Goal: Task Accomplishment & Management: Manage account settings

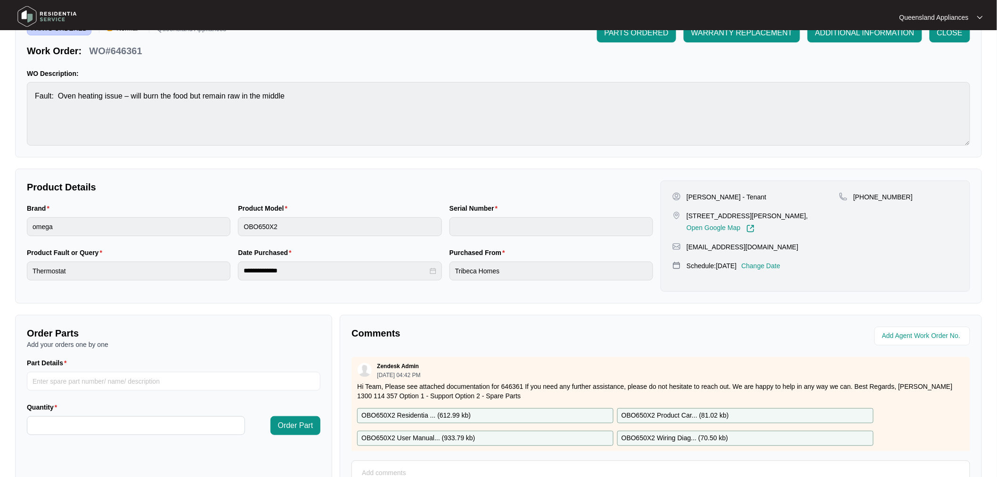
scroll to position [589, 0]
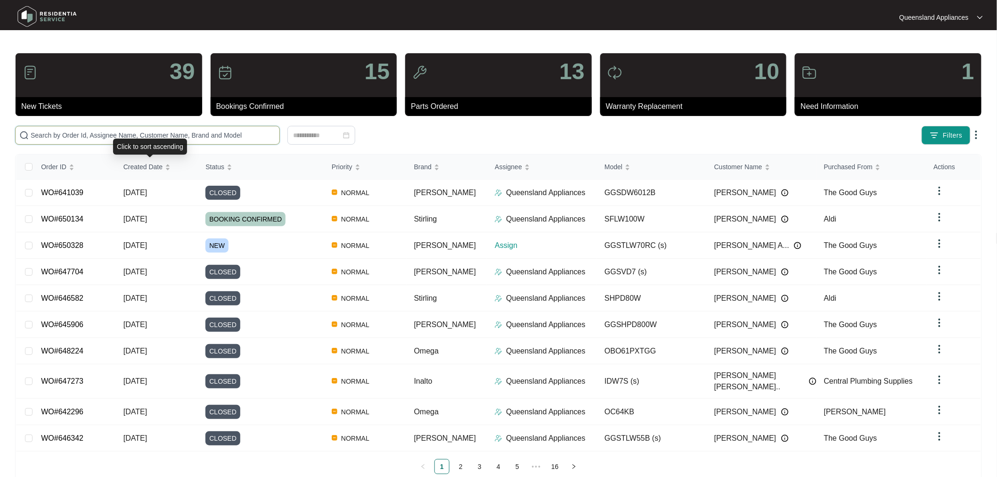
click at [133, 136] on input "text" at bounding box center [153, 135] width 245 height 10
paste input "650132"
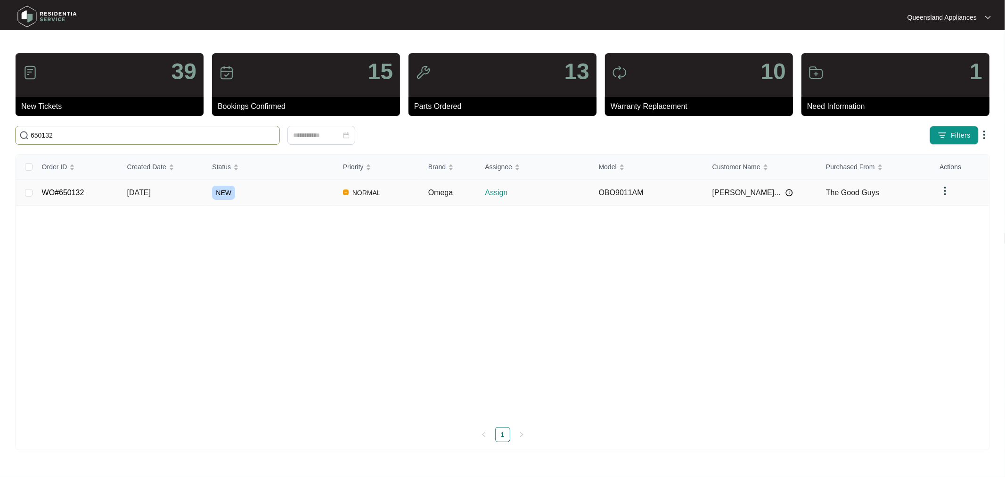
type input "650132"
click at [64, 192] on link "WO#650132" at bounding box center [63, 192] width 42 height 8
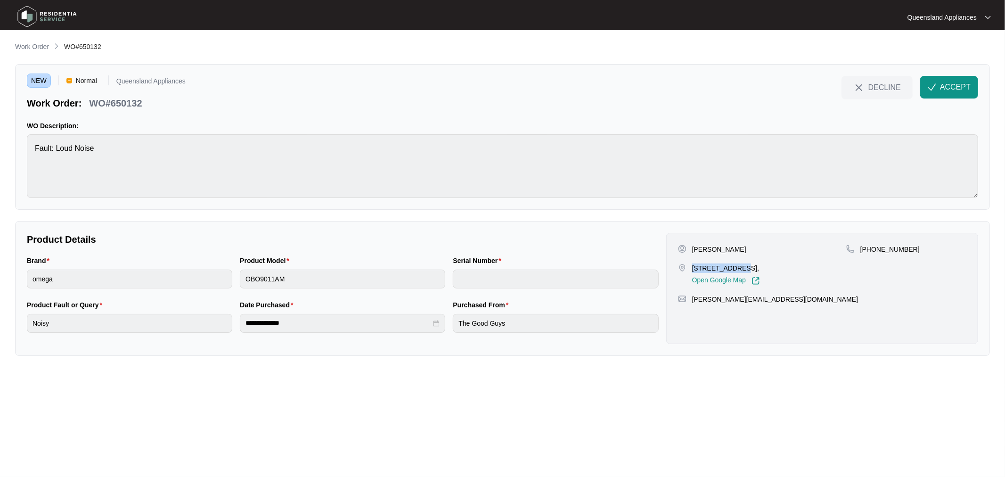
drag, startPoint x: 693, startPoint y: 267, endPoint x: 737, endPoint y: 268, distance: 44.8
click at [737, 268] on p "28-30 Couldery Court, Cedar Grove QLD 4285," at bounding box center [726, 267] width 68 height 9
copy p "28-30 Couldery"
click at [950, 86] on span "ACCEPT" at bounding box center [955, 87] width 31 height 11
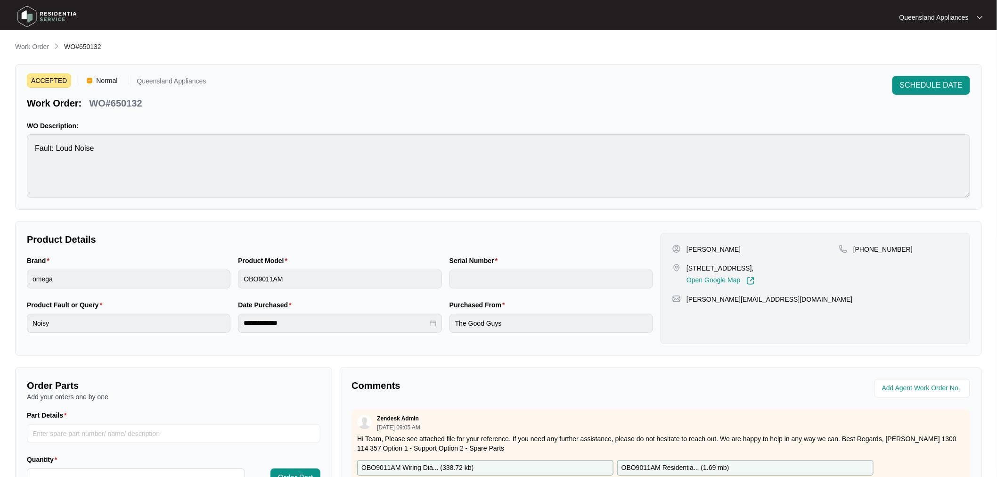
click at [135, 106] on p "WO#650132" at bounding box center [115, 103] width 53 height 13
copy p "650132"
click at [884, 246] on p "+61411173676" at bounding box center [882, 249] width 59 height 9
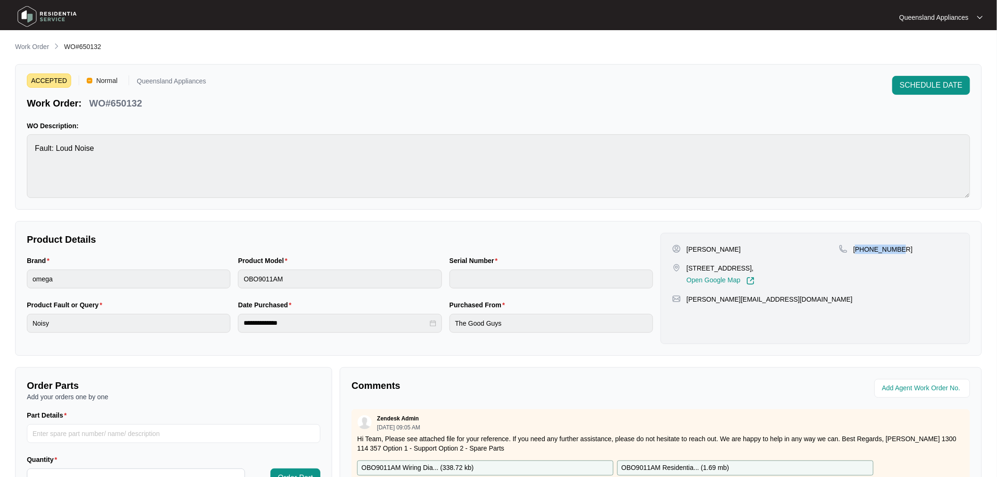
copy p "61411173676"
click at [33, 46] on p "Work Order" at bounding box center [32, 46] width 34 height 9
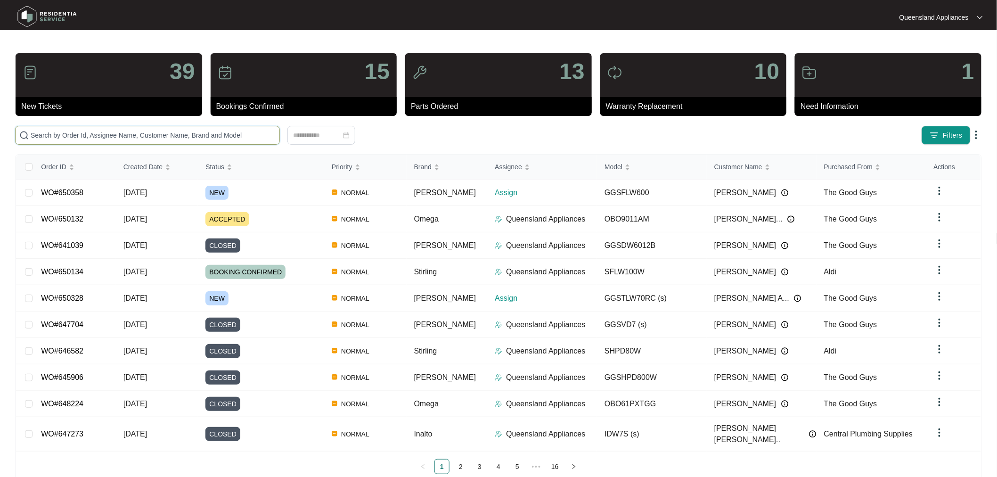
click at [196, 139] on input "text" at bounding box center [153, 135] width 245 height 10
paste input "650328"
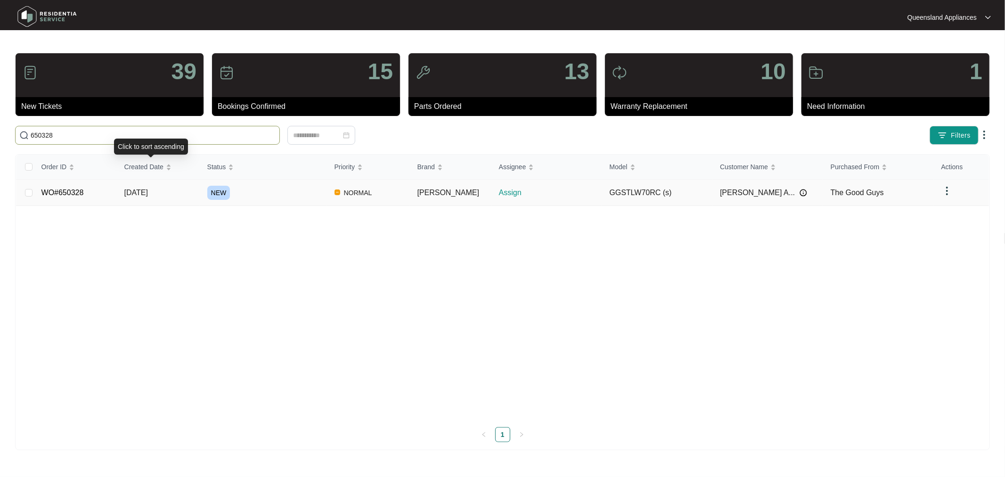
type input "650328"
click at [65, 194] on link "WO#650328" at bounding box center [62, 192] width 42 height 8
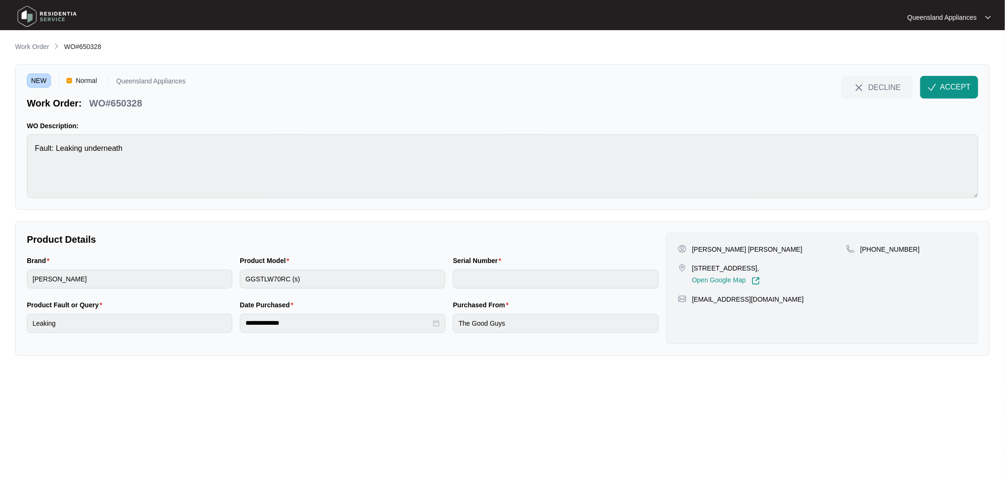
drag, startPoint x: 690, startPoint y: 266, endPoint x: 747, endPoint y: 269, distance: 57.1
click at [747, 269] on div "31/20 Purlingbrook St Algester QLD 4115, Open Google Map" at bounding box center [762, 274] width 168 height 22
copy p "31/20 Purlingbrook"
click at [968, 87] on span "ACCEPT" at bounding box center [955, 87] width 31 height 11
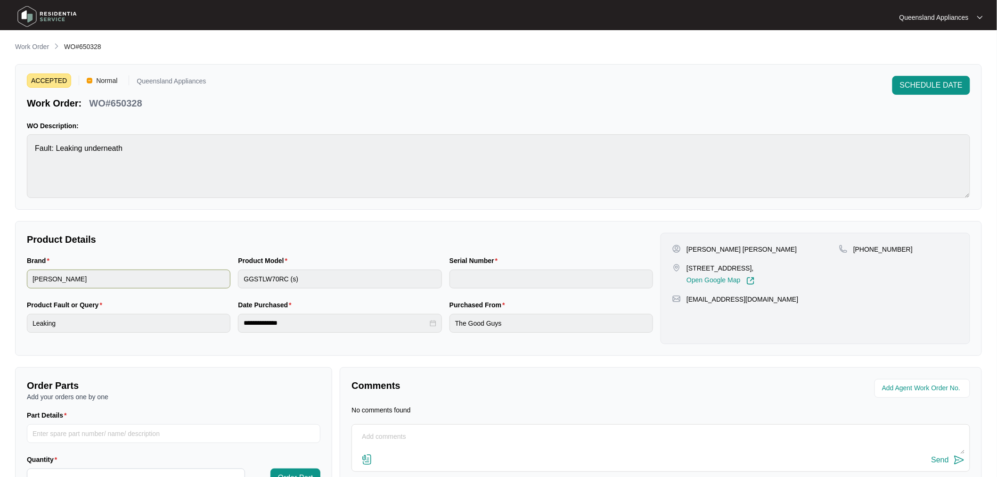
click at [229, 286] on div "Brand sôlt Product Model GGSTLW70RC (s) Serial Number" at bounding box center [340, 277] width 634 height 44
click at [97, 51] on li "WO#650328" at bounding box center [82, 46] width 37 height 11
click at [93, 47] on span "WO#650328" at bounding box center [82, 47] width 37 height 8
copy span "650328"
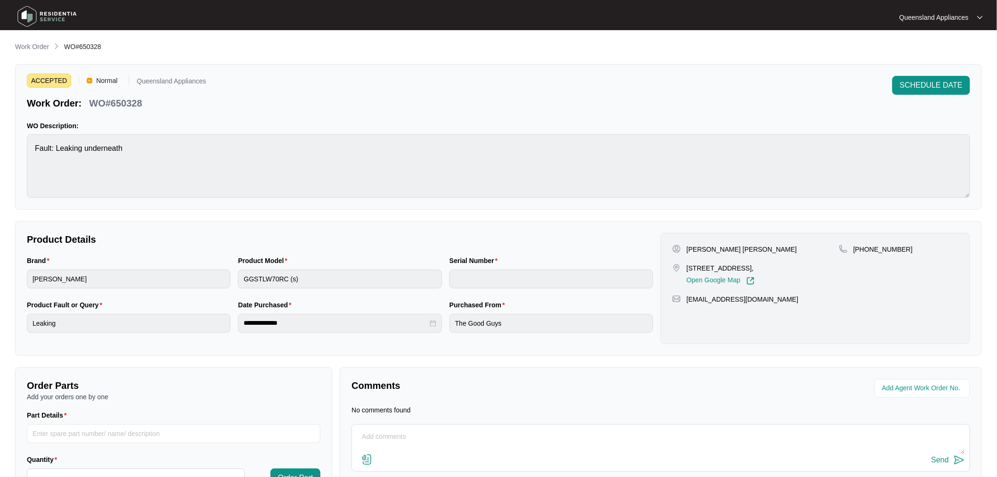
click at [878, 249] on p "+61469826510" at bounding box center [882, 249] width 59 height 9
copy p "61469826510"
click at [39, 45] on p "Work Order" at bounding box center [32, 46] width 34 height 9
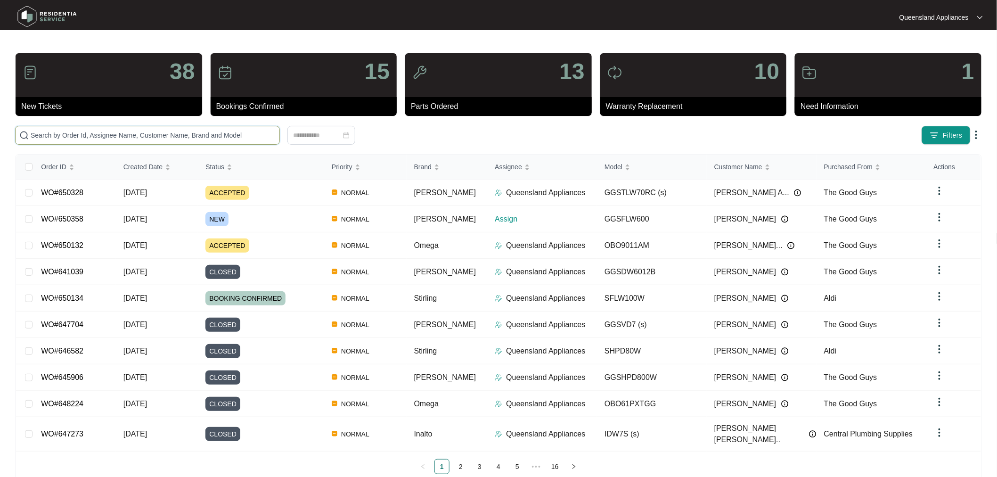
click at [111, 133] on input "text" at bounding box center [153, 135] width 245 height 10
paste input "650358"
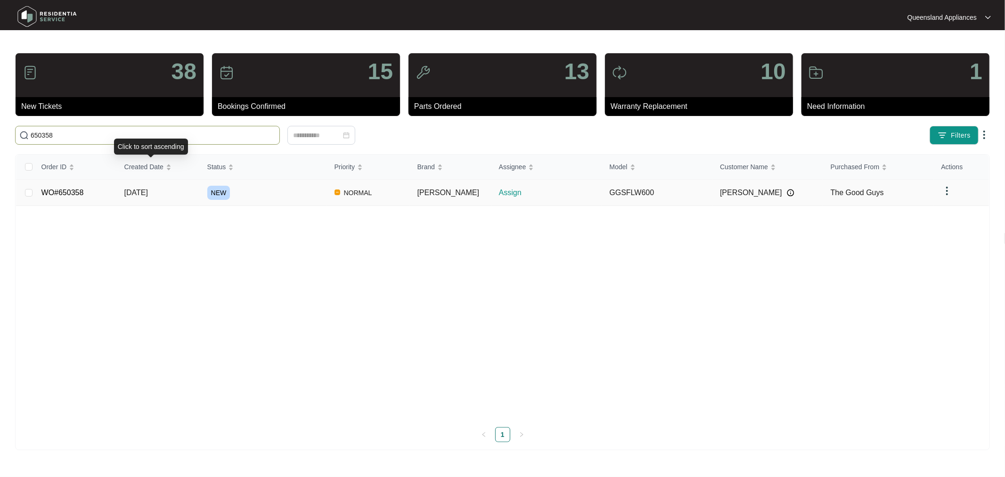
type input "650358"
click at [66, 192] on link "WO#650358" at bounding box center [62, 192] width 42 height 8
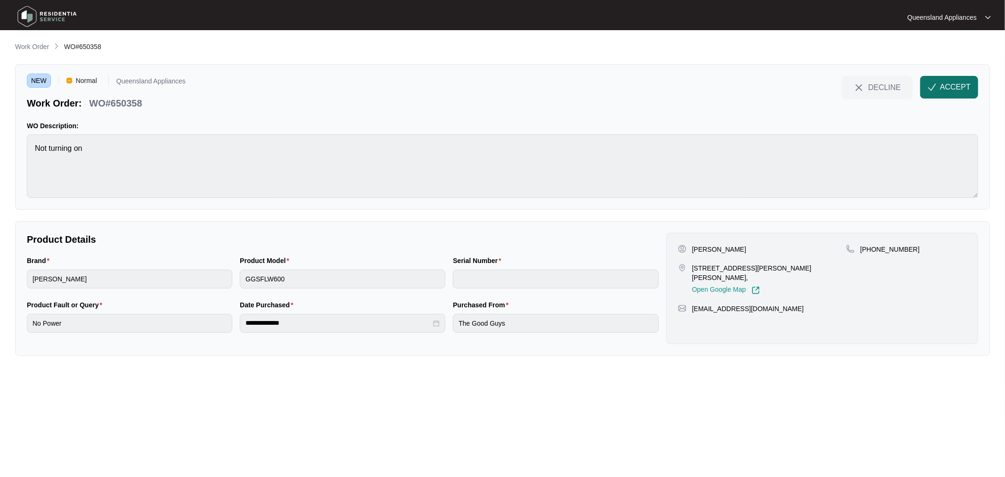
click at [957, 90] on span "ACCEPT" at bounding box center [955, 87] width 31 height 11
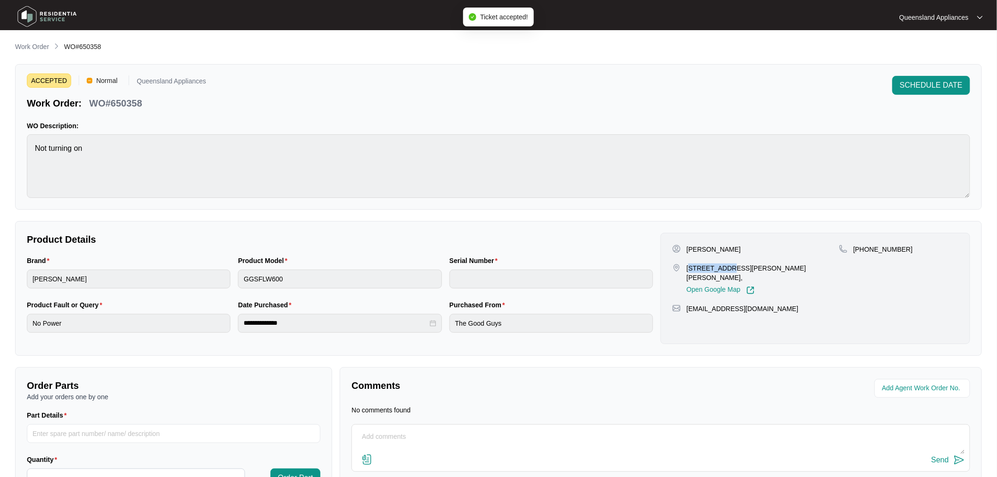
drag, startPoint x: 689, startPoint y: 265, endPoint x: 720, endPoint y: 265, distance: 30.6
click at [720, 265] on p "42 berry st Churchill Qld 4305," at bounding box center [763, 272] width 153 height 19
click at [690, 265] on p "42 berry st Churchill Qld 4305," at bounding box center [763, 272] width 153 height 19
drag, startPoint x: 687, startPoint y: 266, endPoint x: 719, endPoint y: 267, distance: 32.1
click at [719, 267] on p "42 berry st Churchill Qld 4305," at bounding box center [763, 272] width 153 height 19
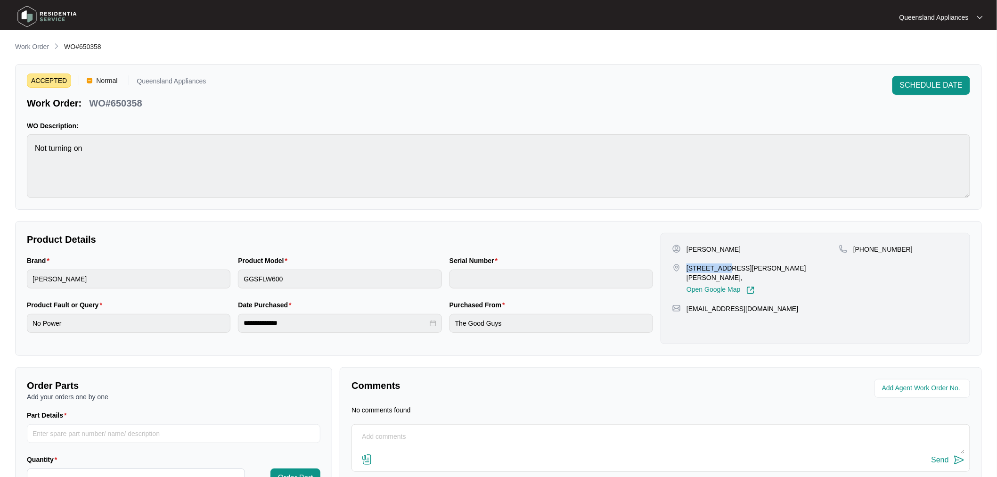
copy p "42 berry st"
click at [221, 272] on div "Brand sôlt Product Model GGSFLW600 Serial Number" at bounding box center [340, 277] width 634 height 44
click at [93, 47] on span "WO#650358" at bounding box center [82, 47] width 37 height 8
copy span "650358"
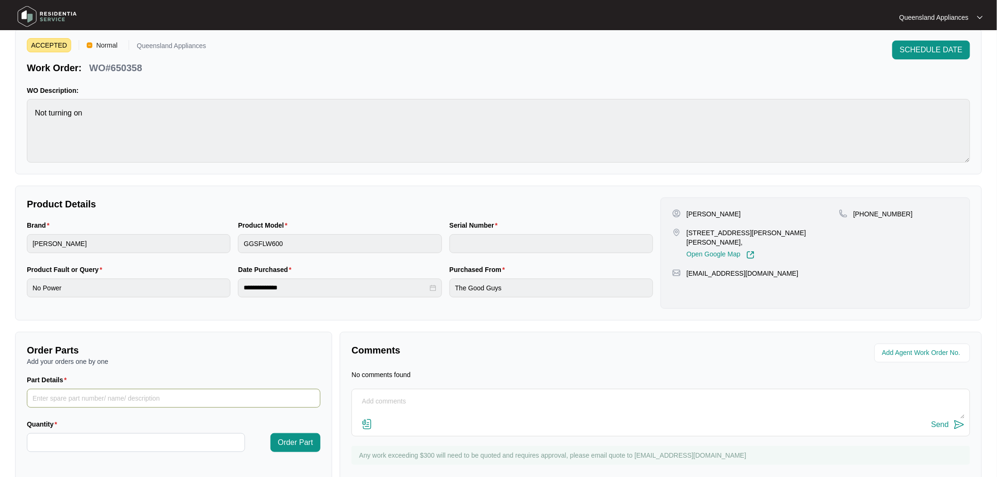
scroll to position [52, 0]
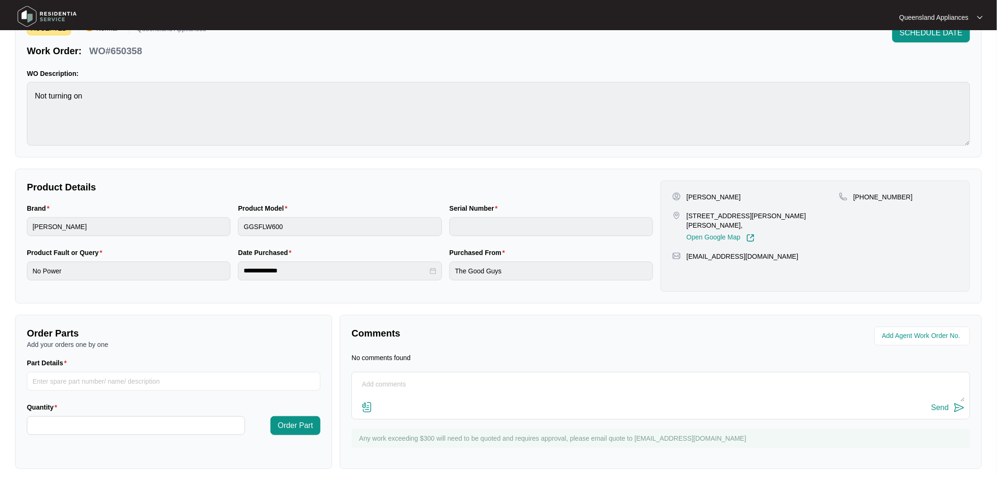
click at [887, 191] on div "Debbie Wegener 42 berry st Churchill Qld 4305, Open Google Map +61417751231 d_m…" at bounding box center [816, 235] width 310 height 111
copy p "61417751231"
